Goal: Communication & Community: Answer question/provide support

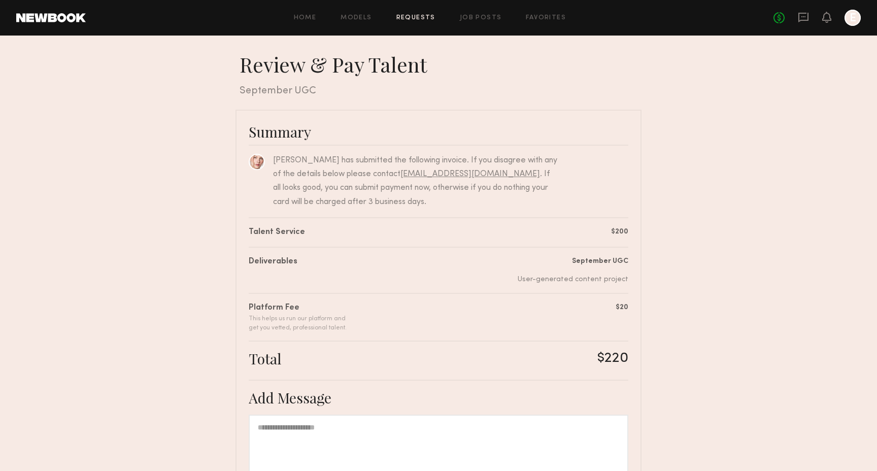
scroll to position [140, 0]
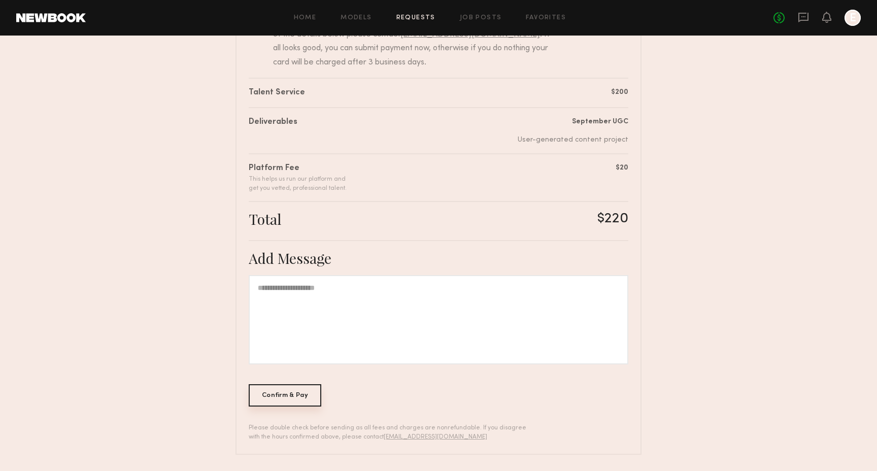
click at [307, 386] on div "Confirm & Pay" at bounding box center [285, 395] width 73 height 22
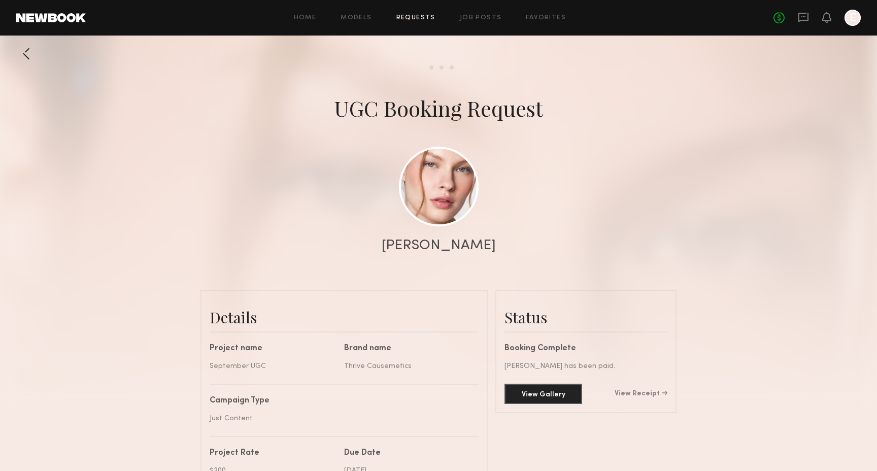
scroll to position [1169, 0]
click at [804, 16] on icon at bounding box center [803, 16] width 4 height 1
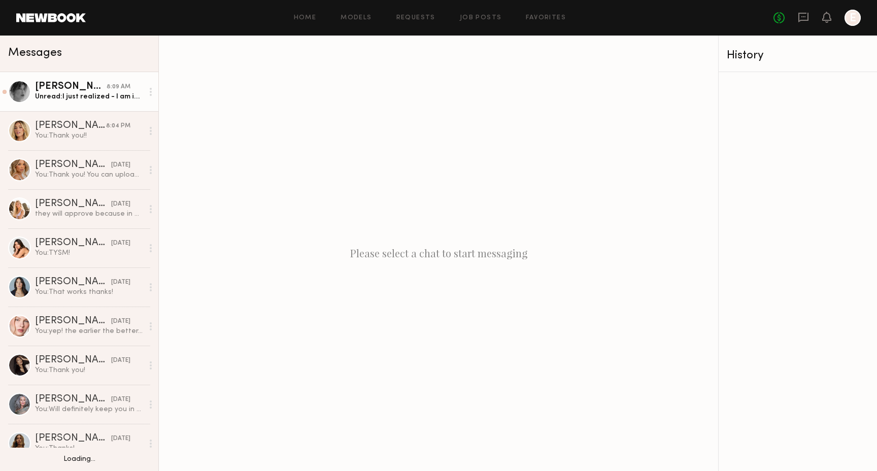
click at [111, 90] on div "8:09 AM" at bounding box center [119, 87] width 24 height 10
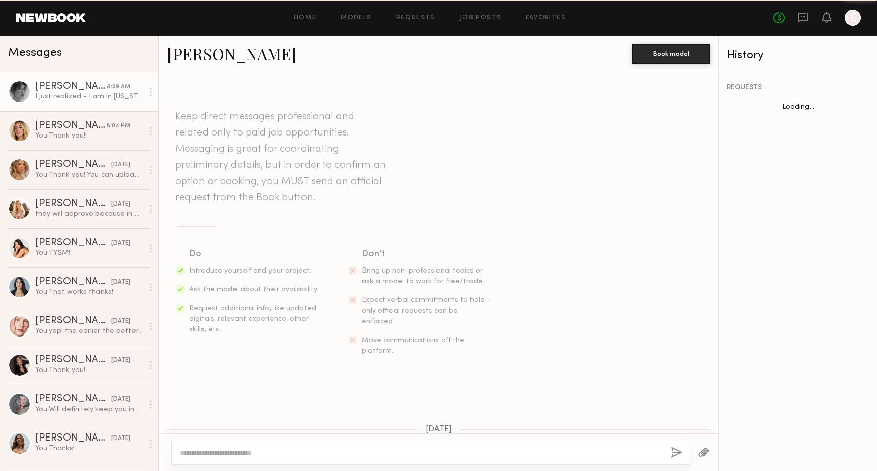
scroll to position [916, 0]
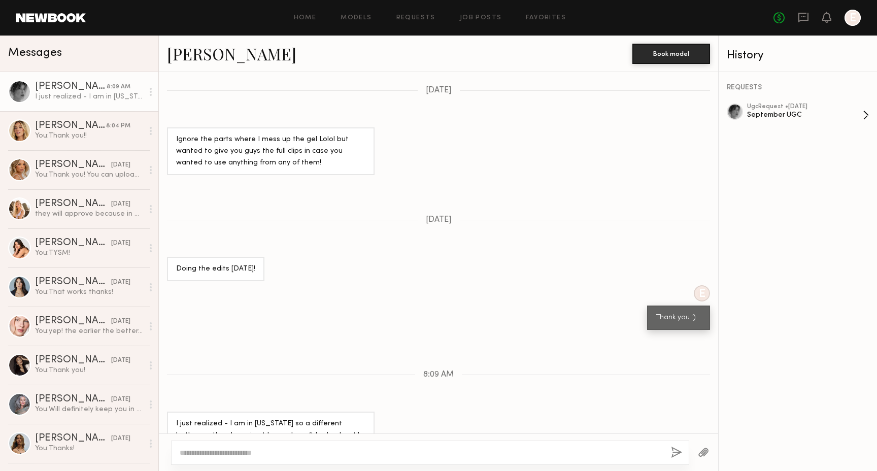
click at [784, 123] on div "ugc Request • 09/05/2025 September UGC" at bounding box center [805, 114] width 116 height 23
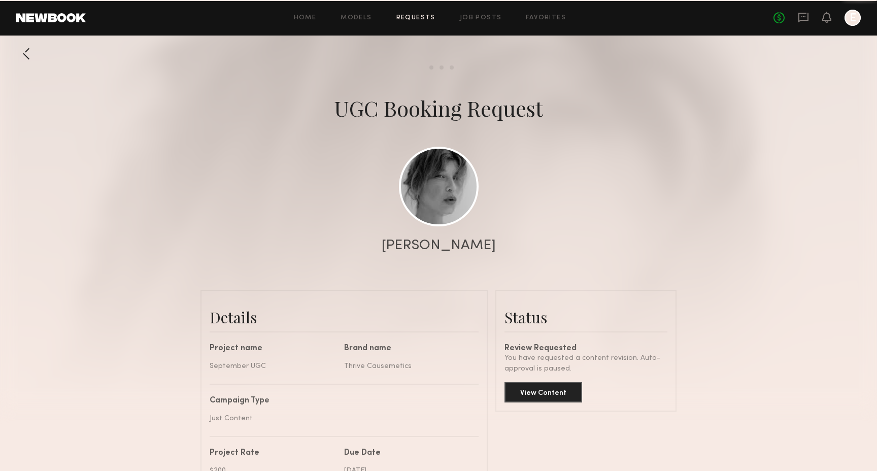
scroll to position [1256, 0]
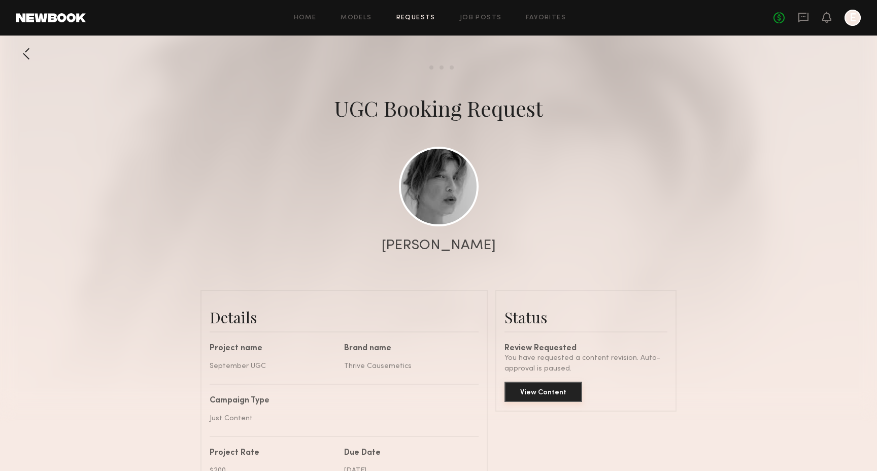
click at [522, 387] on button "View Content" at bounding box center [543, 391] width 78 height 20
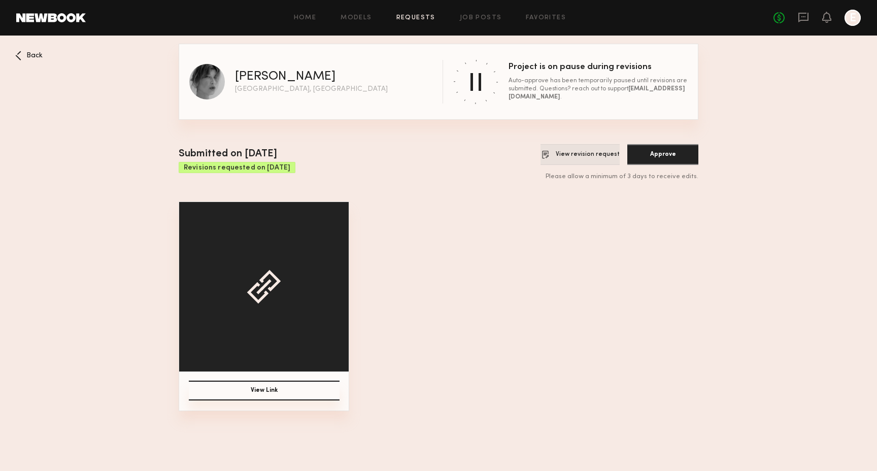
click at [571, 152] on button "View revision request" at bounding box center [579, 154] width 79 height 21
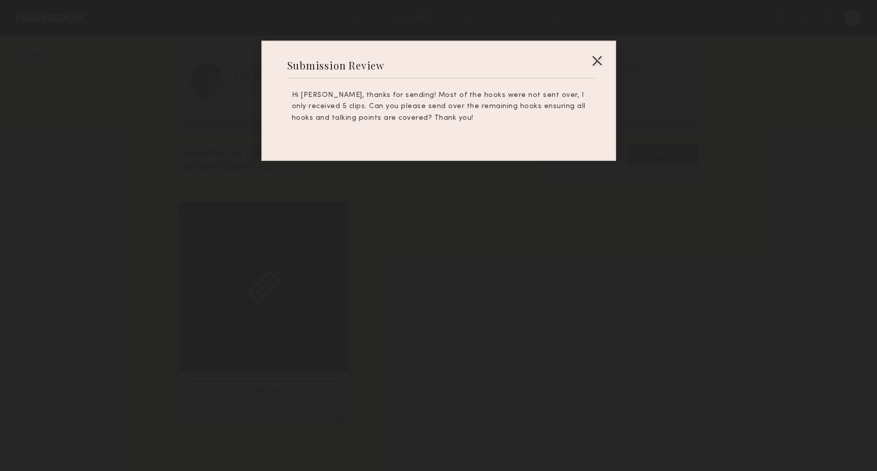
click at [499, 226] on div at bounding box center [438, 235] width 877 height 471
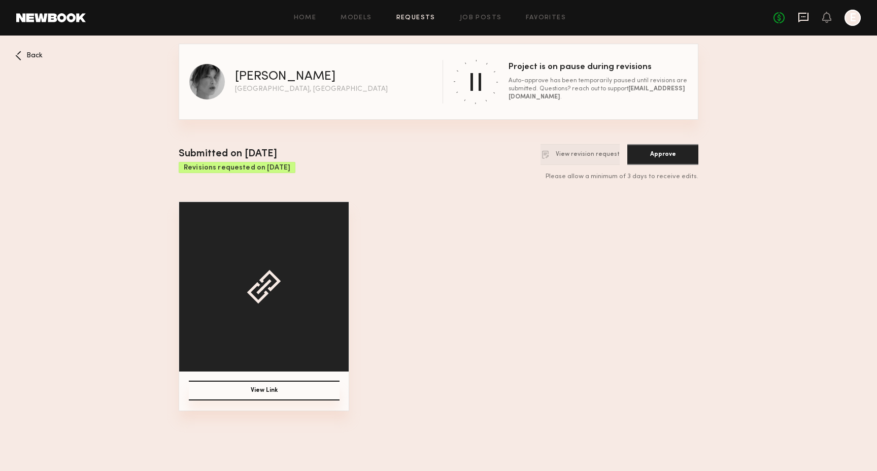
click at [807, 18] on icon at bounding box center [803, 18] width 10 height 10
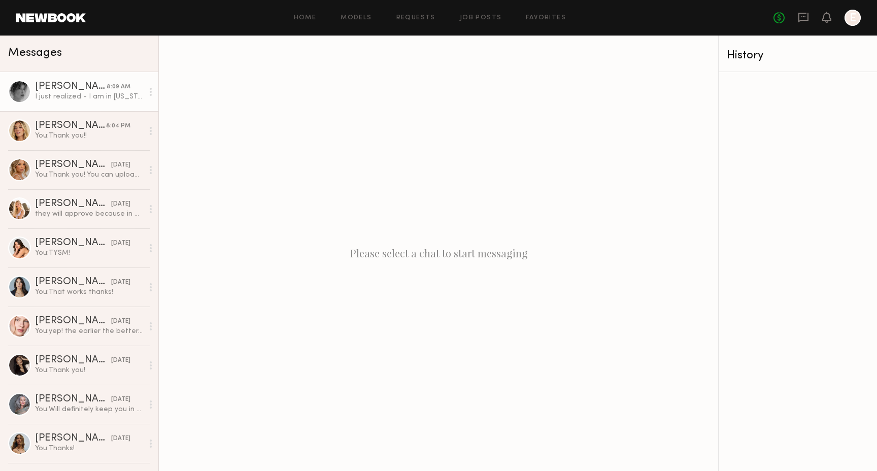
click at [117, 107] on link "[PERSON_NAME] 8:09 AM I just realized - I am in [US_STATE] so a different bathr…" at bounding box center [79, 91] width 158 height 39
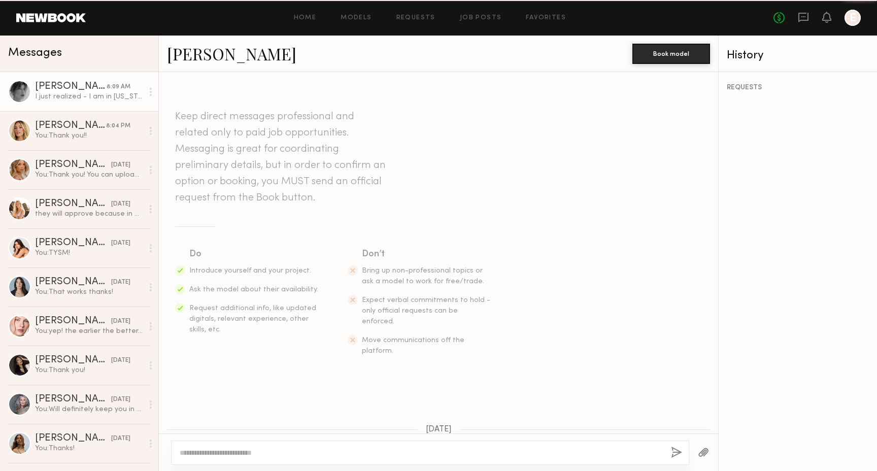
scroll to position [916, 0]
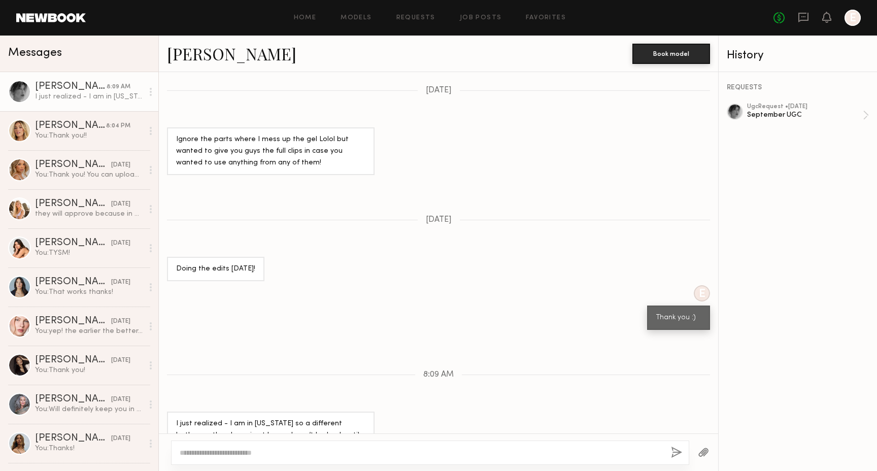
click at [369, 451] on textarea at bounding box center [421, 452] width 483 height 10
click at [369, 455] on textarea at bounding box center [421, 452] width 483 height 10
type textarea "**********"
click at [680, 449] on button "button" at bounding box center [676, 452] width 11 height 13
